Goal: Find specific page/section: Find specific page/section

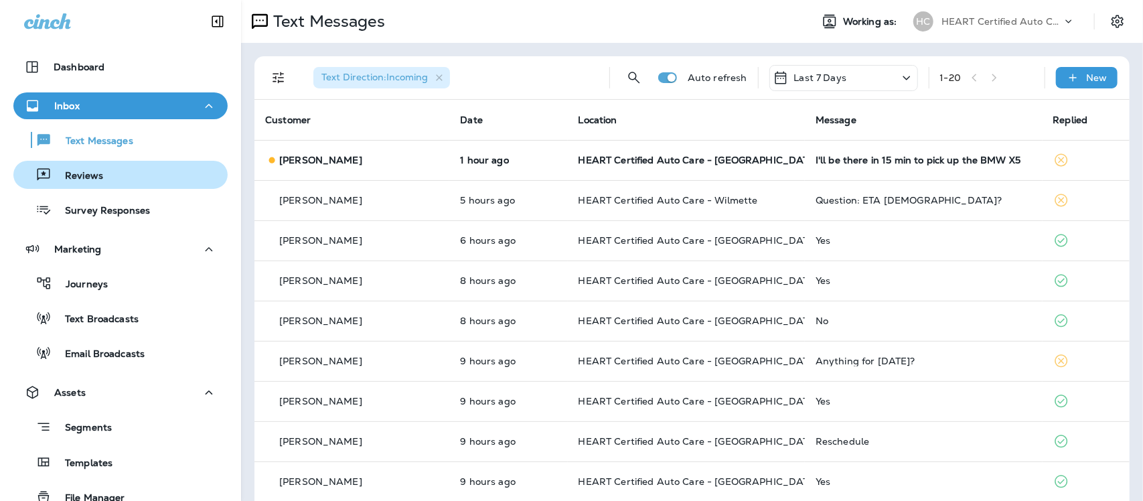
click at [72, 165] on div "Reviews" at bounding box center [61, 175] width 84 height 20
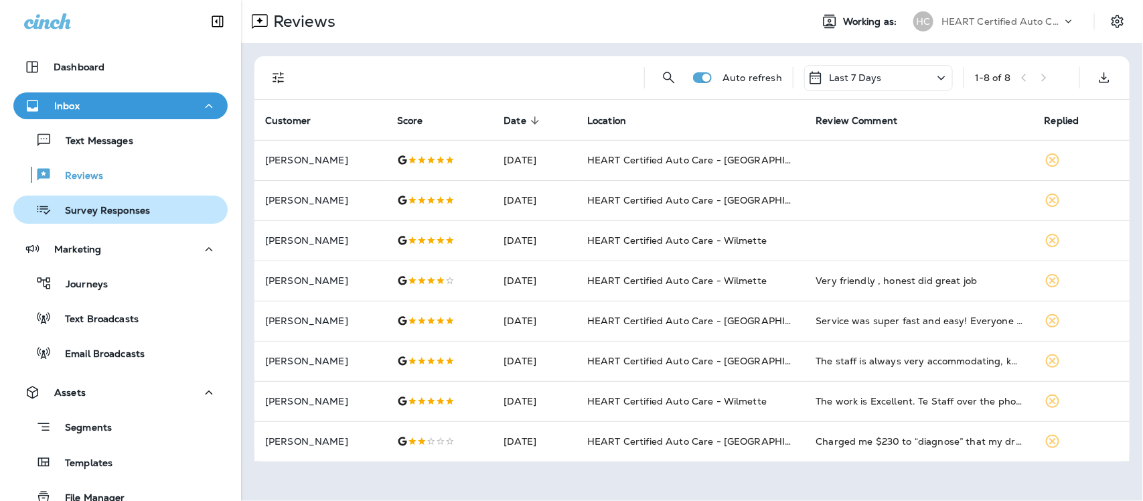
click at [84, 218] on div "Survey Responses" at bounding box center [84, 209] width 131 height 20
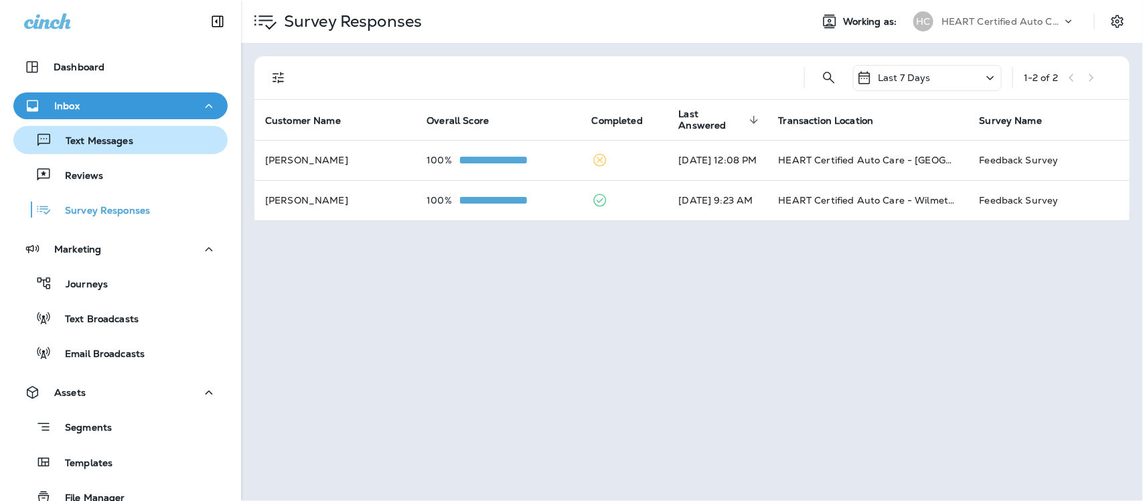
click at [96, 146] on p "Text Messages" at bounding box center [92, 141] width 81 height 13
